Goal: Contribute content

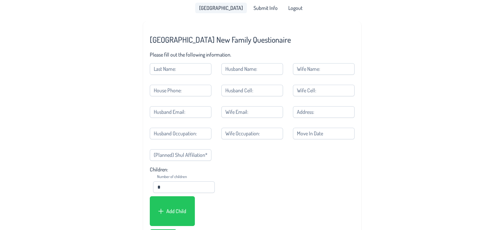
click at [223, 6] on span "[GEOGRAPHIC_DATA]" at bounding box center [221, 7] width 44 height 5
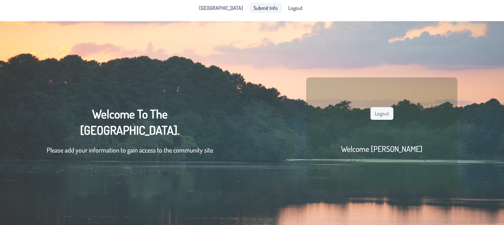
click at [262, 5] on span "Submit Info" at bounding box center [265, 7] width 24 height 5
